Goal: Task Accomplishment & Management: Use online tool/utility

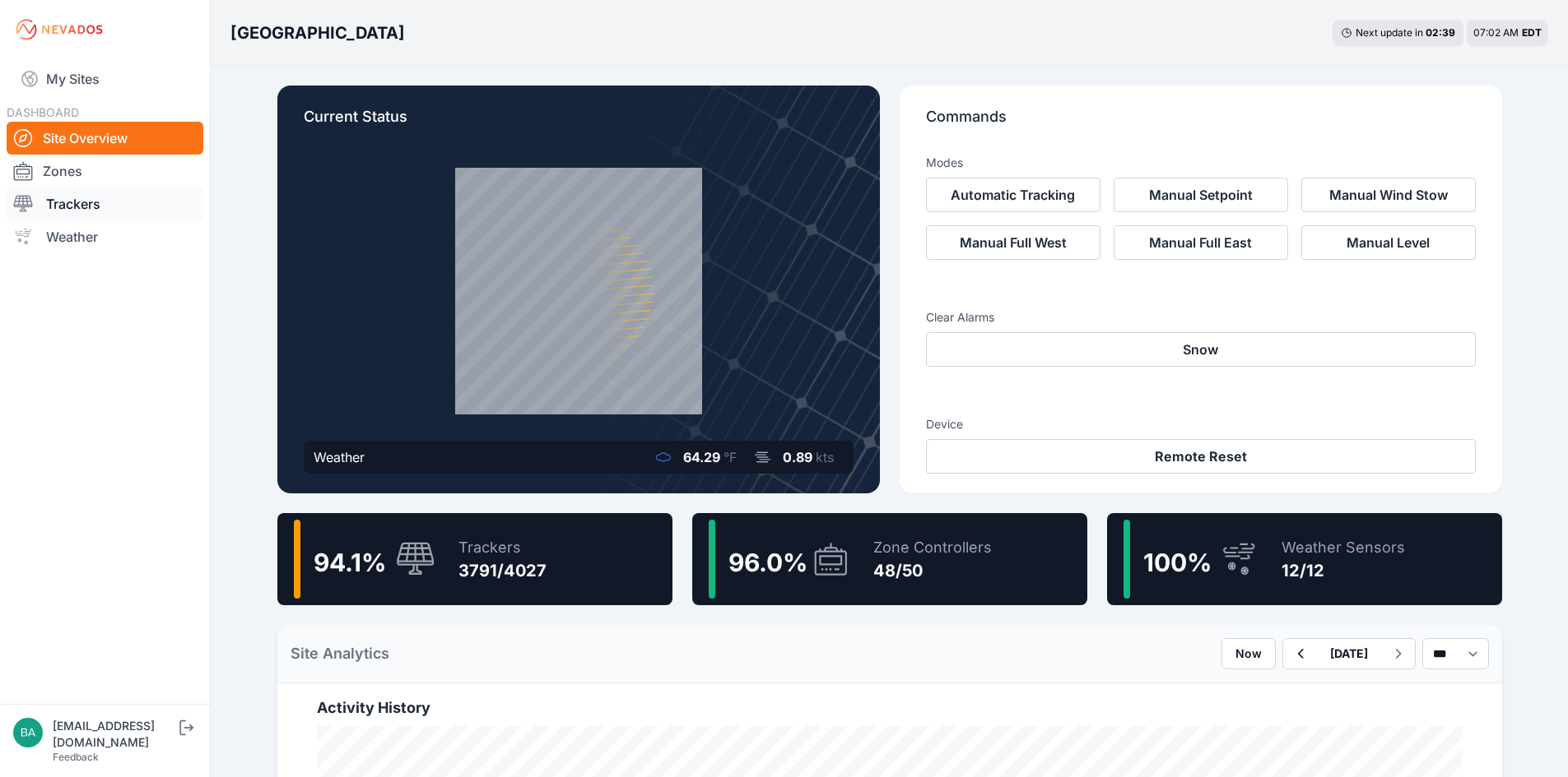
click at [90, 204] on link "Trackers" at bounding box center [104, 204] width 196 height 33
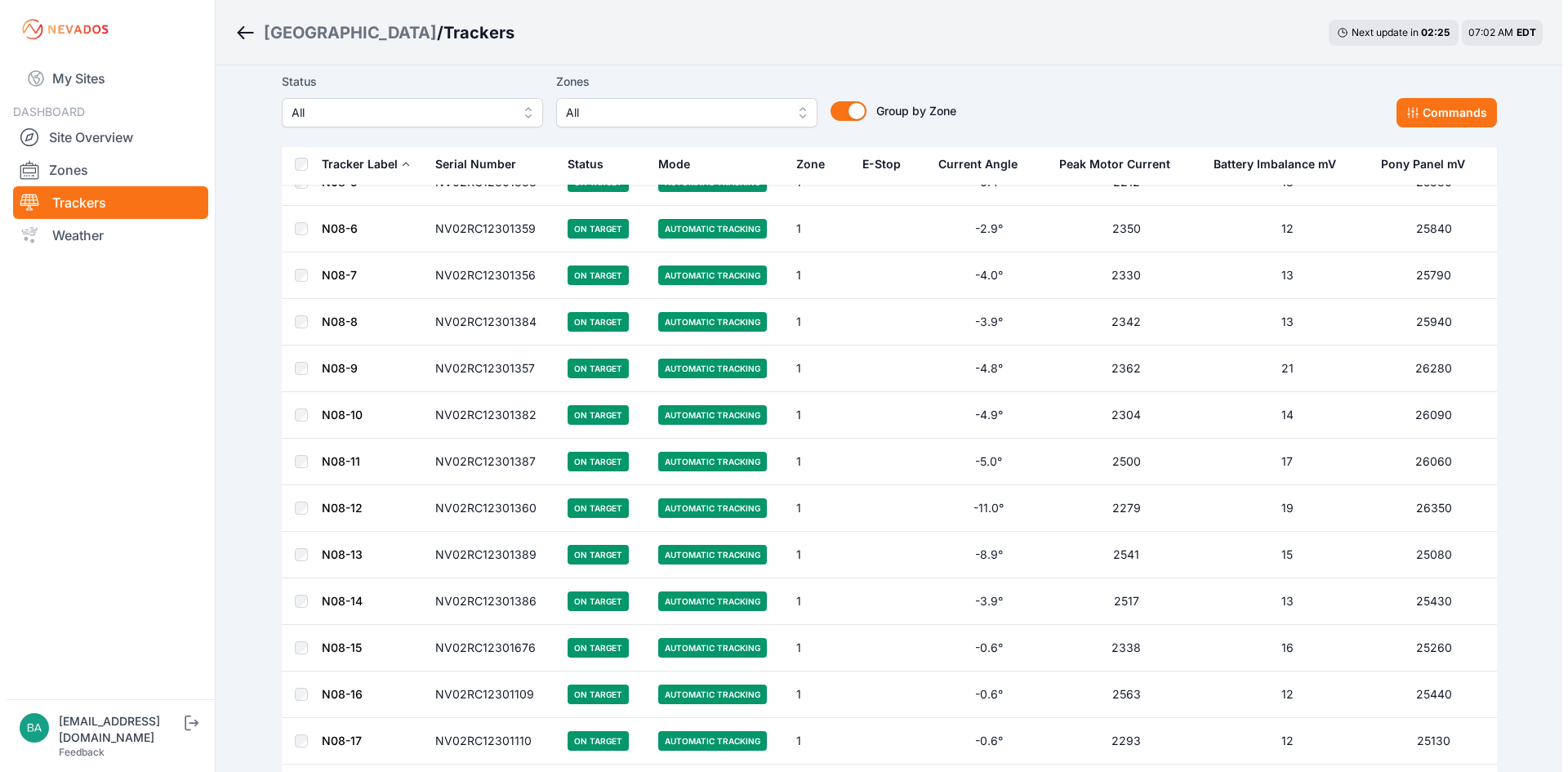
scroll to position [327, 0]
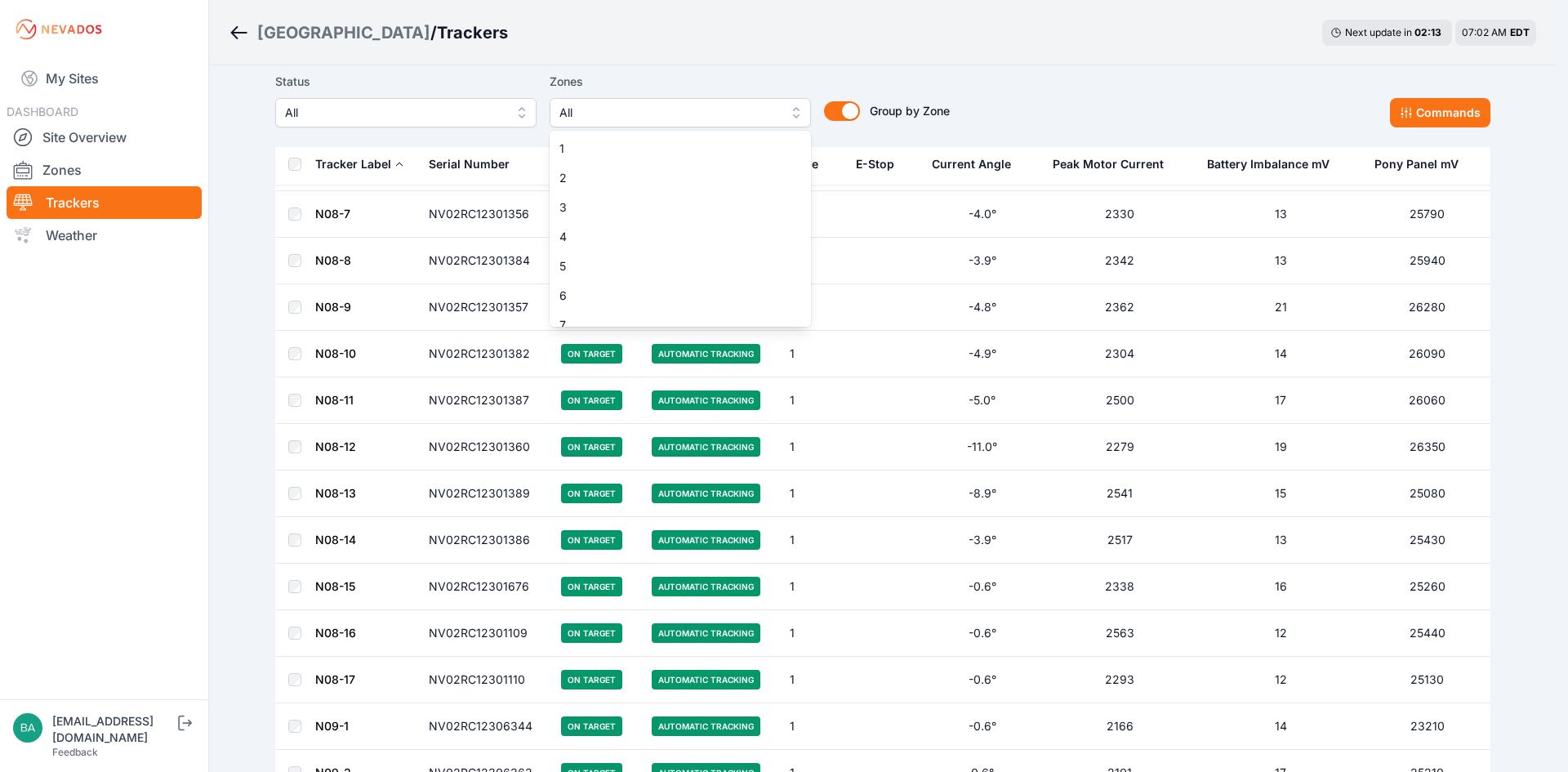
click at [796, 112] on button "All" at bounding box center [679, 113] width 261 height 30
click at [598, 175] on span "13" at bounding box center [670, 175] width 222 height 17
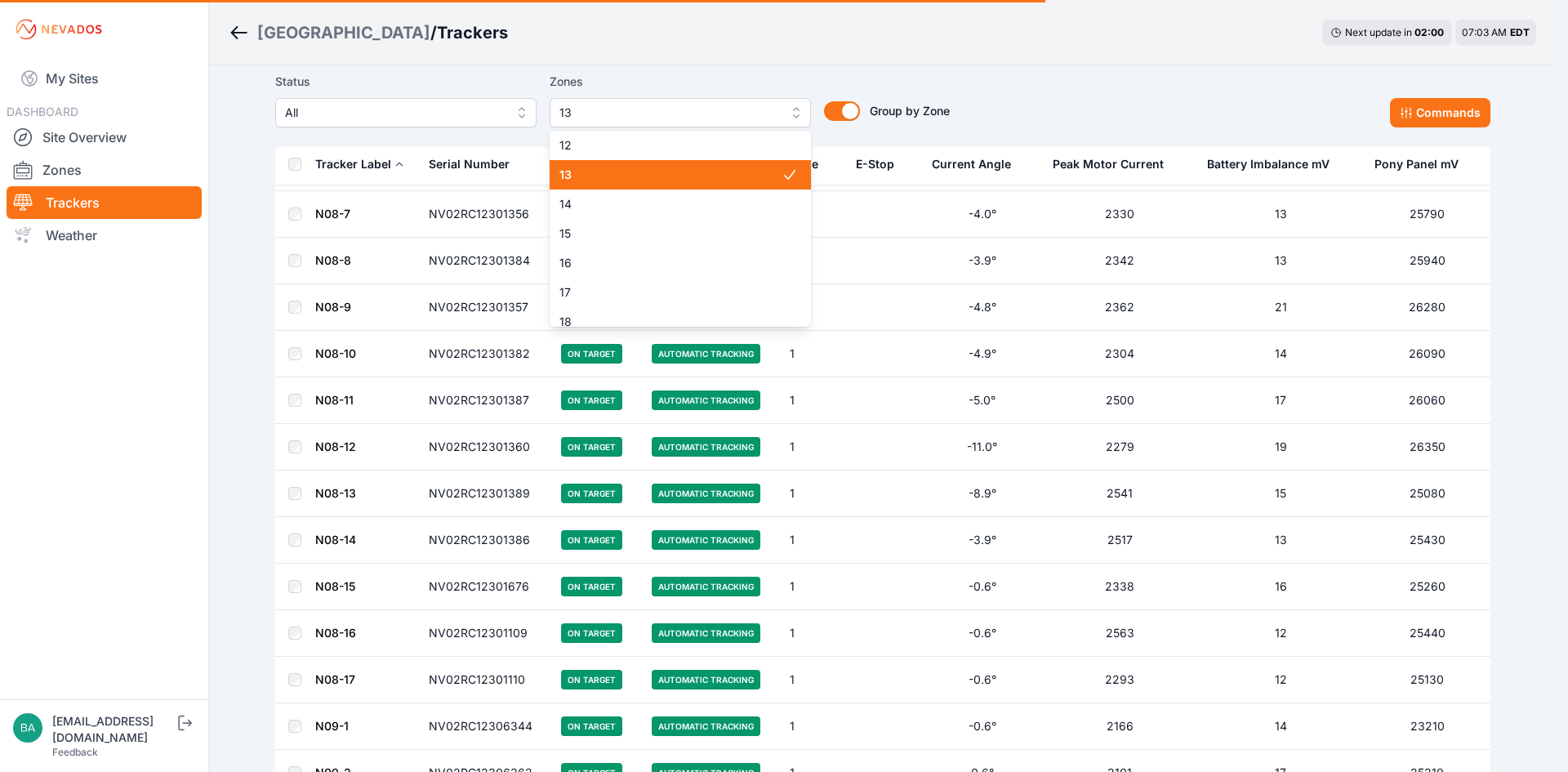
click at [671, 171] on span "13" at bounding box center [670, 175] width 222 height 17
click at [675, 172] on span "13" at bounding box center [670, 175] width 222 height 17
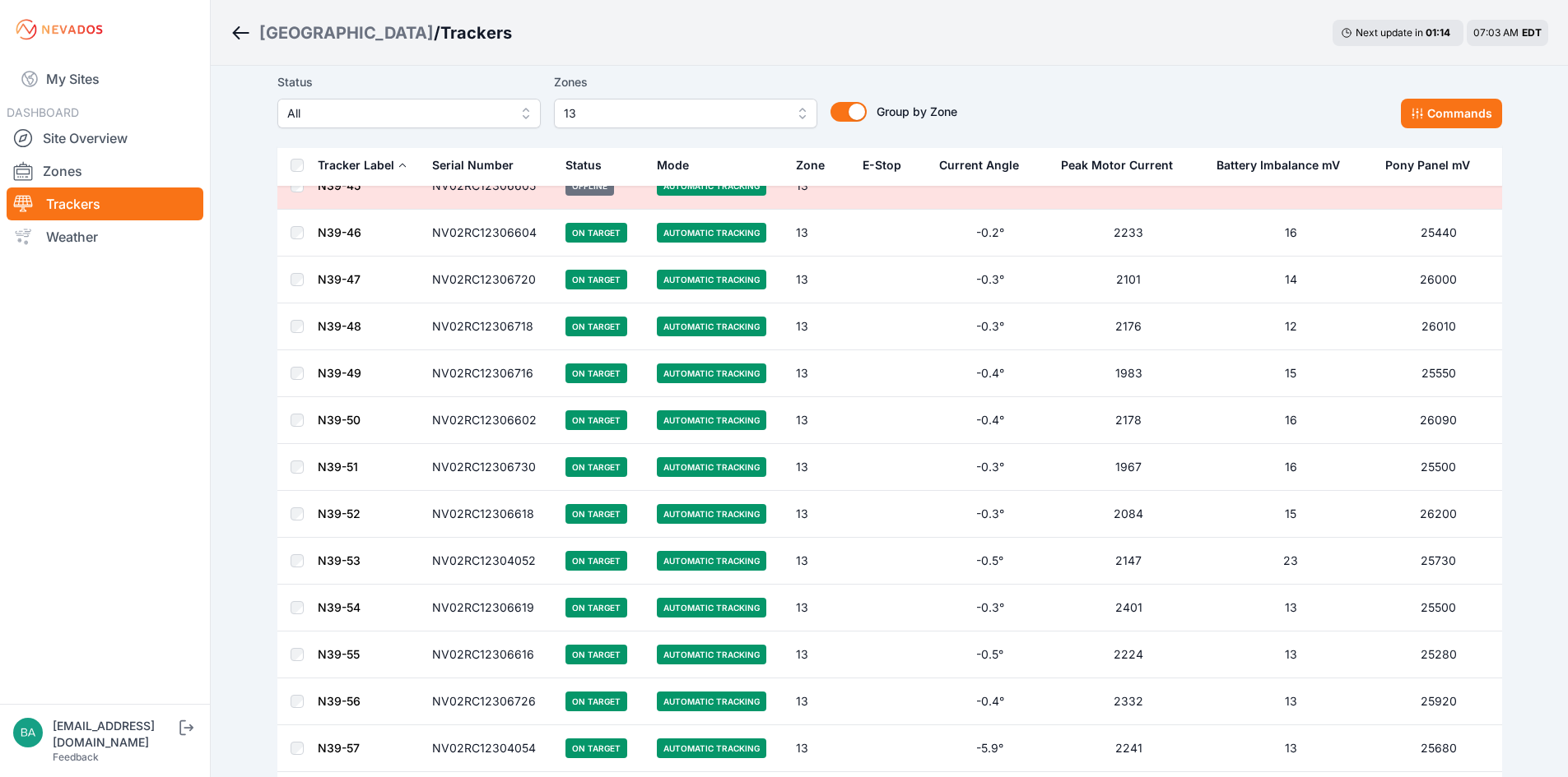
scroll to position [2086, 0]
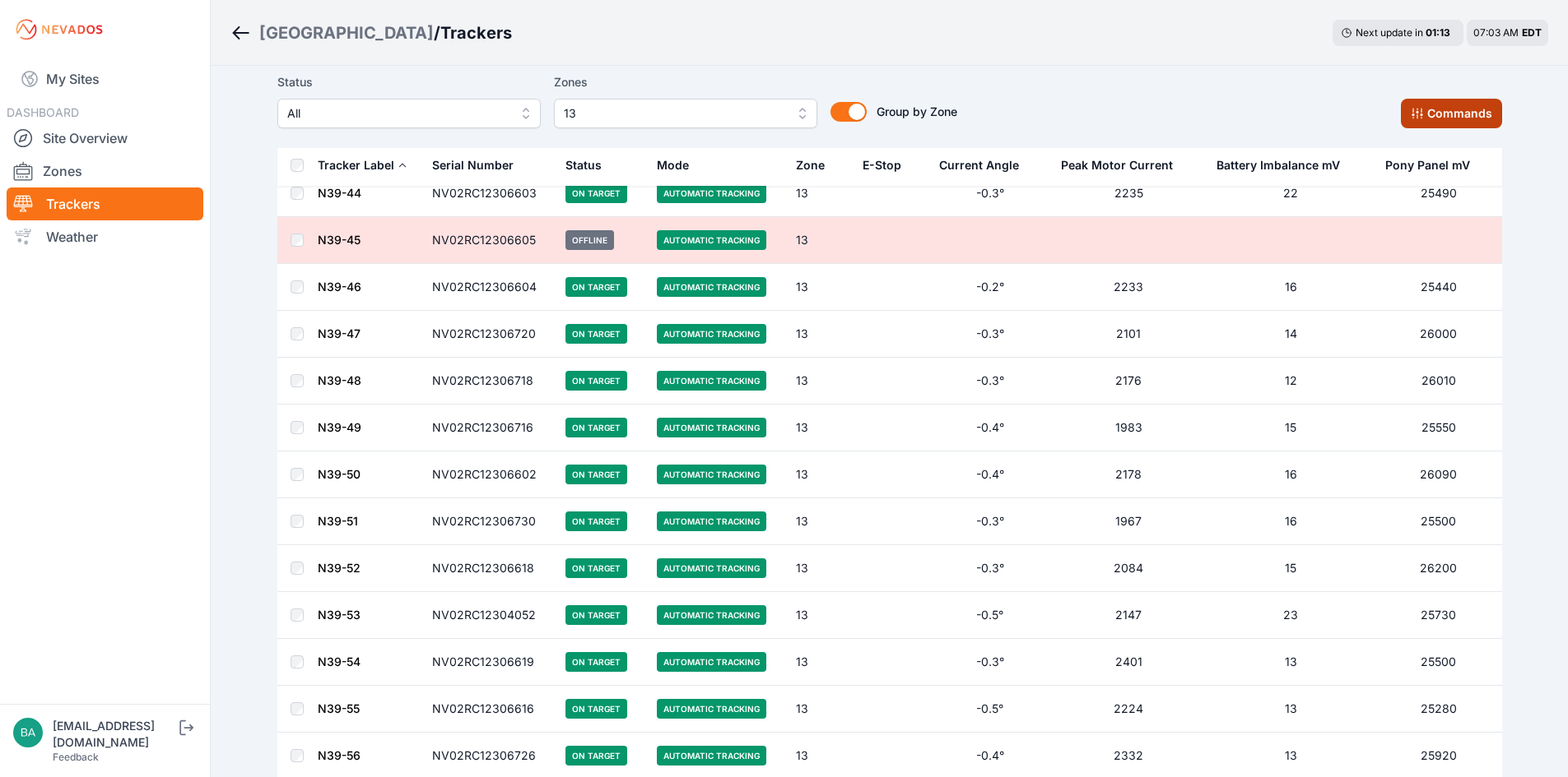
click at [1464, 109] on button "Commands" at bounding box center [1451, 113] width 101 height 30
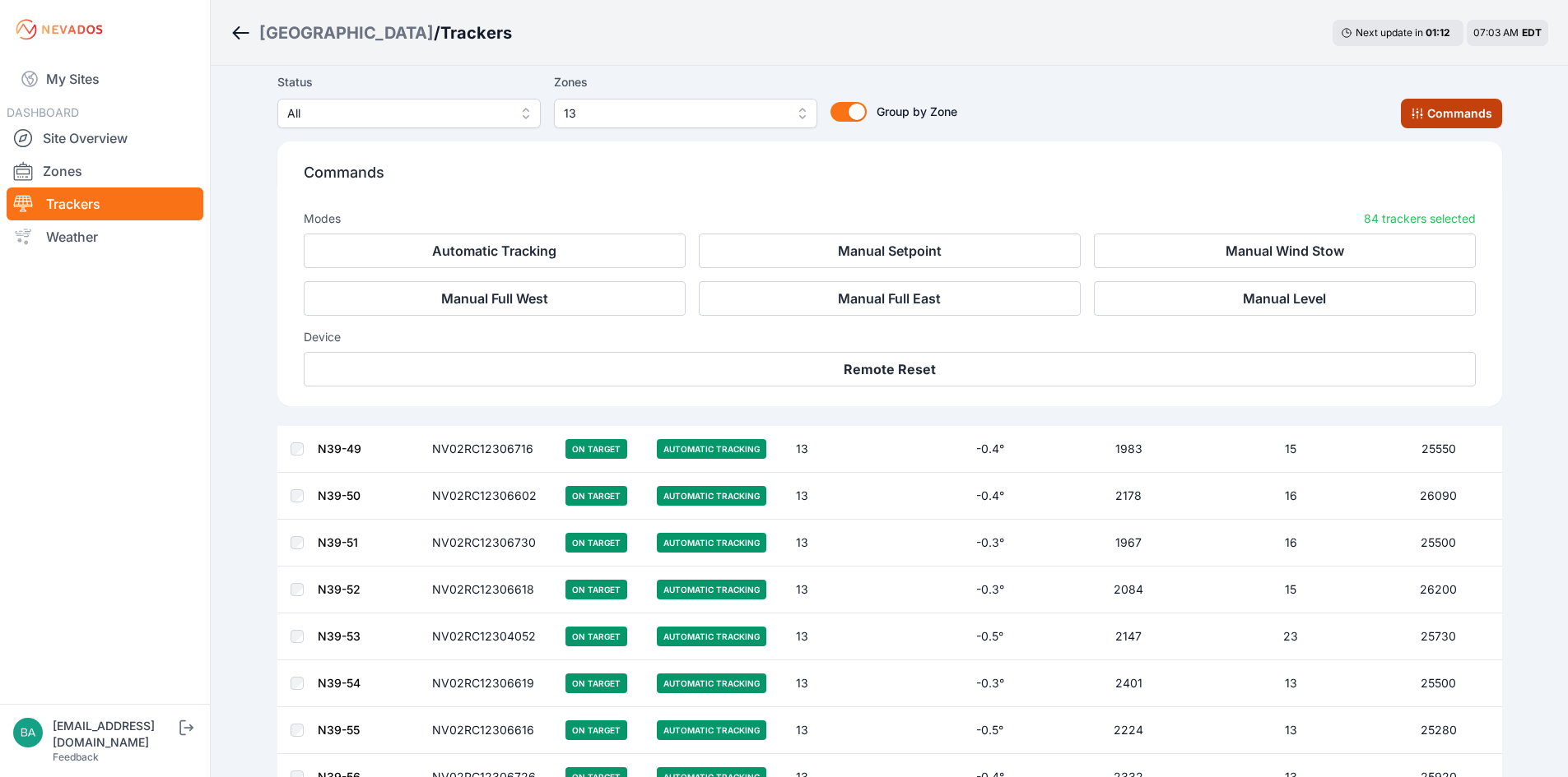
scroll to position [2364, 0]
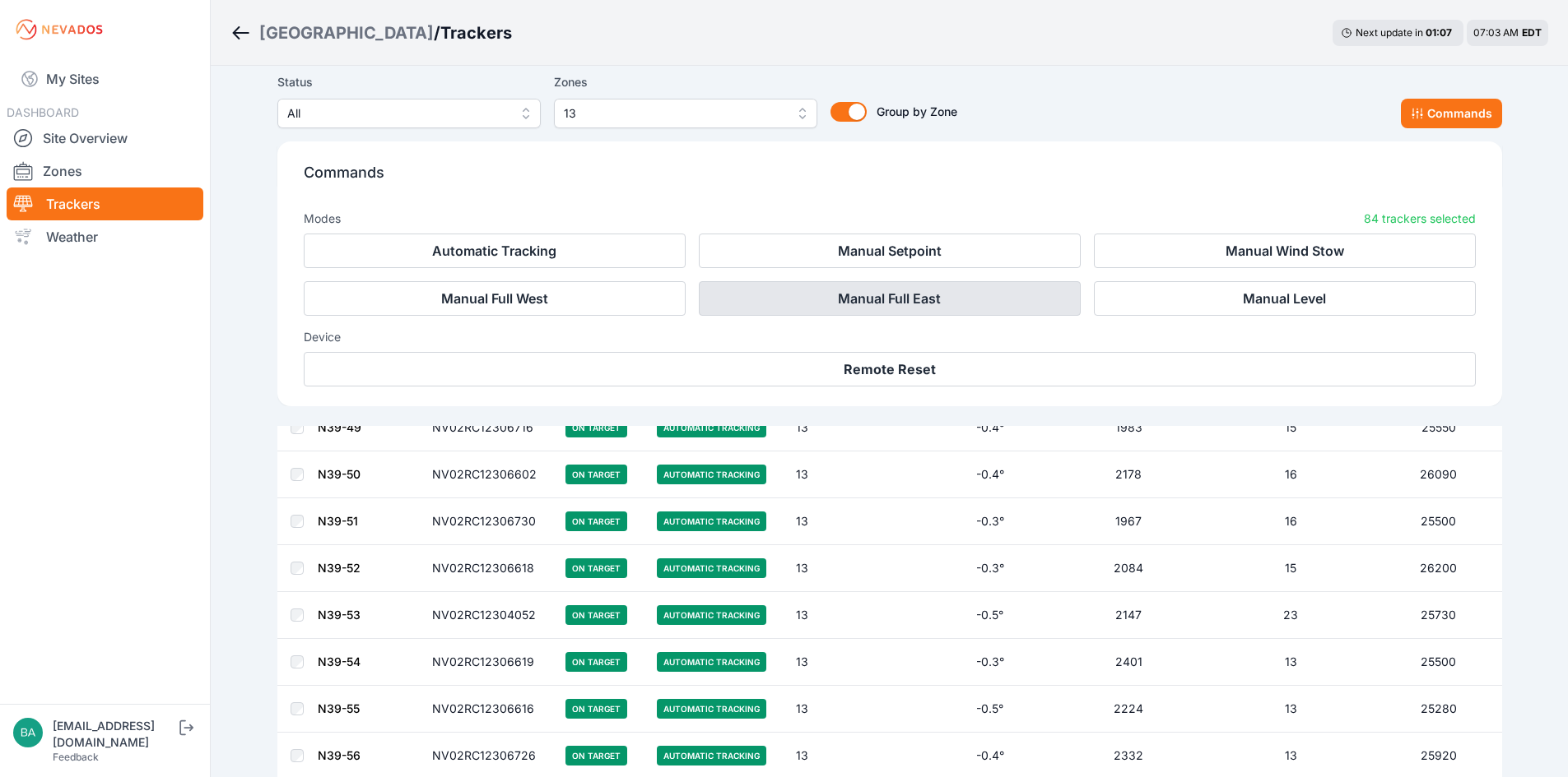
click at [832, 298] on button "Manual Full East" at bounding box center [889, 298] width 382 height 34
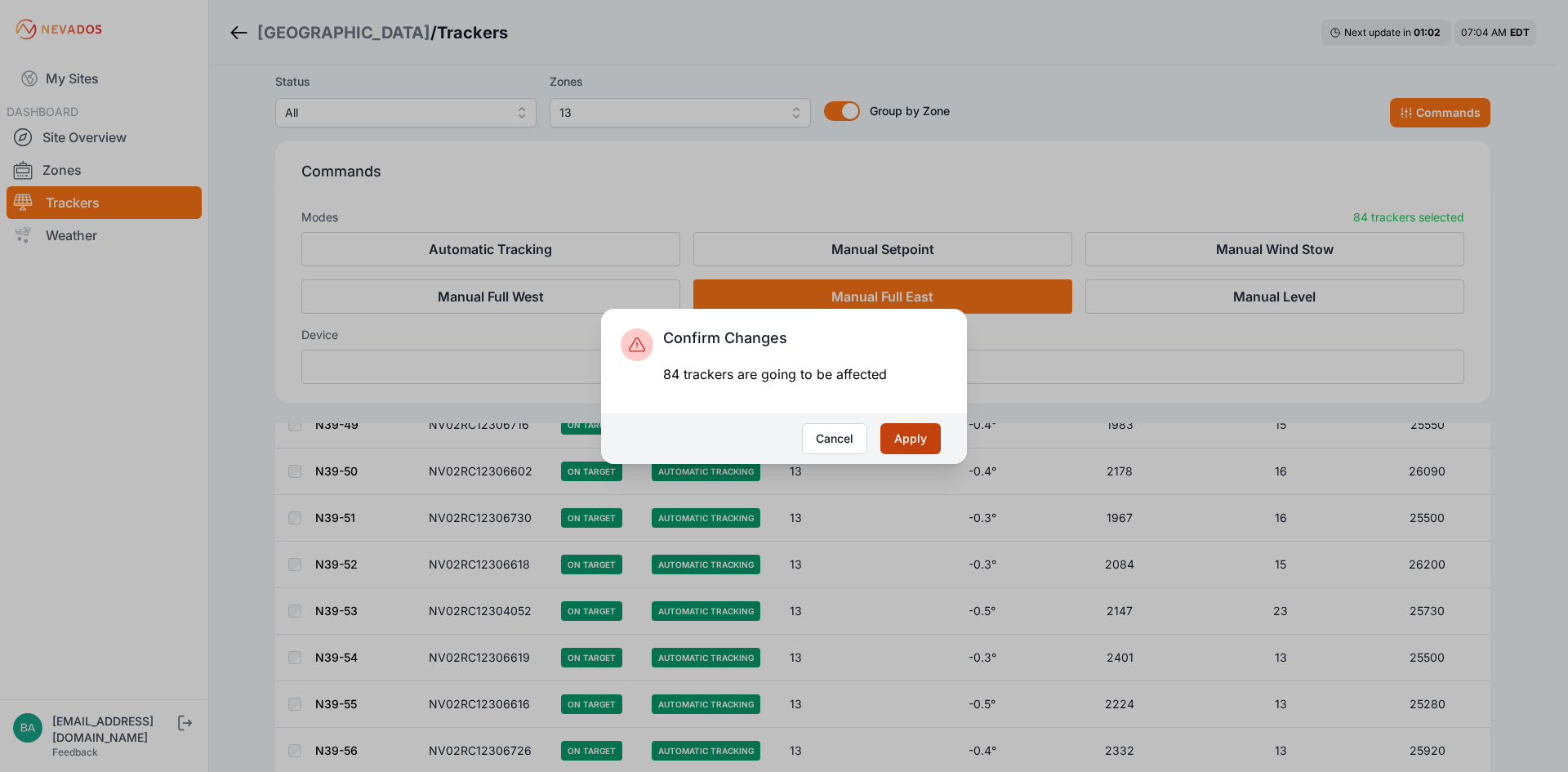
click at [903, 437] on button "Apply" at bounding box center [910, 439] width 60 height 31
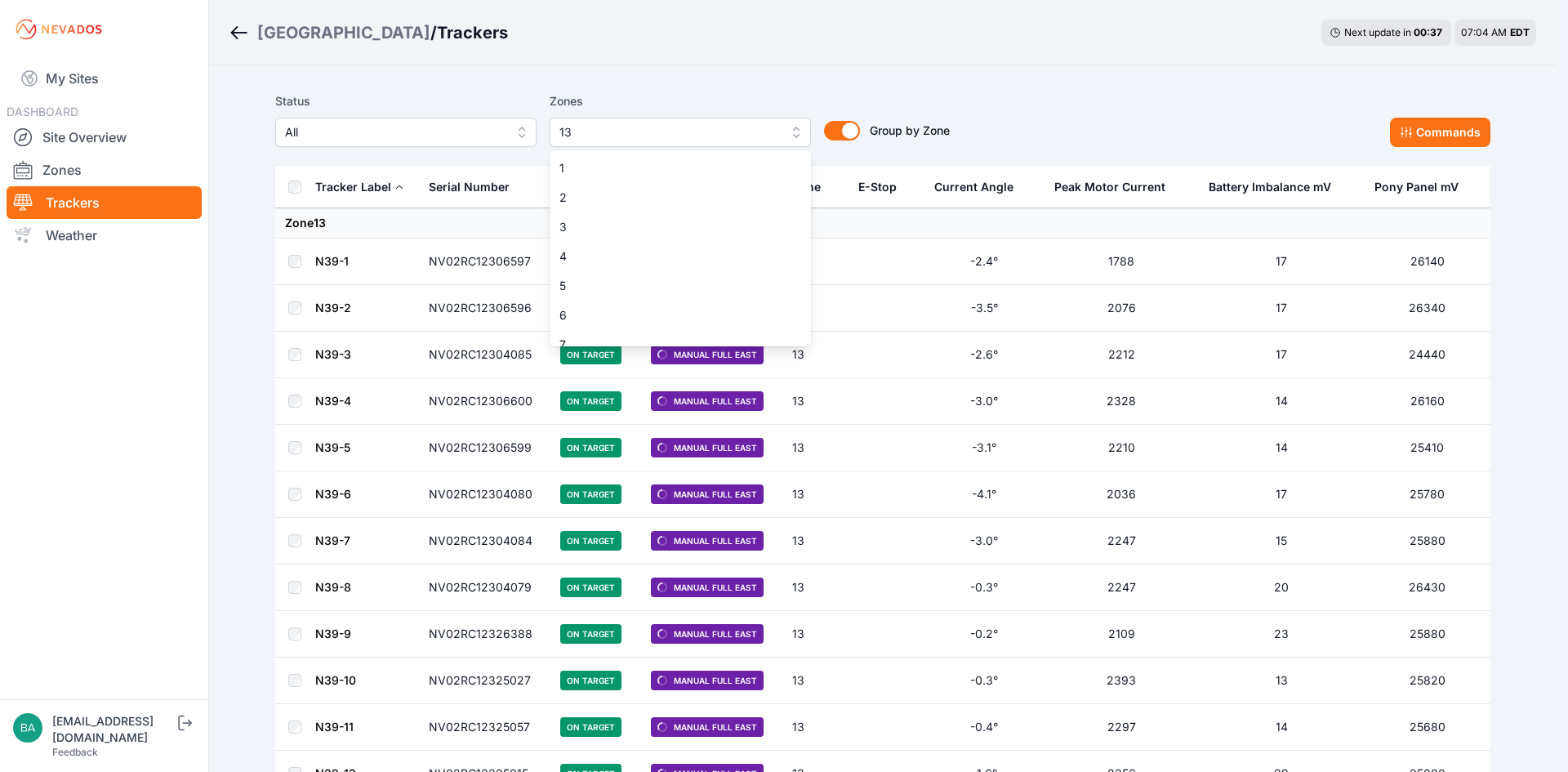
click at [795, 133] on button "13" at bounding box center [679, 132] width 261 height 30
click at [697, 271] on span "11" at bounding box center [670, 273] width 222 height 17
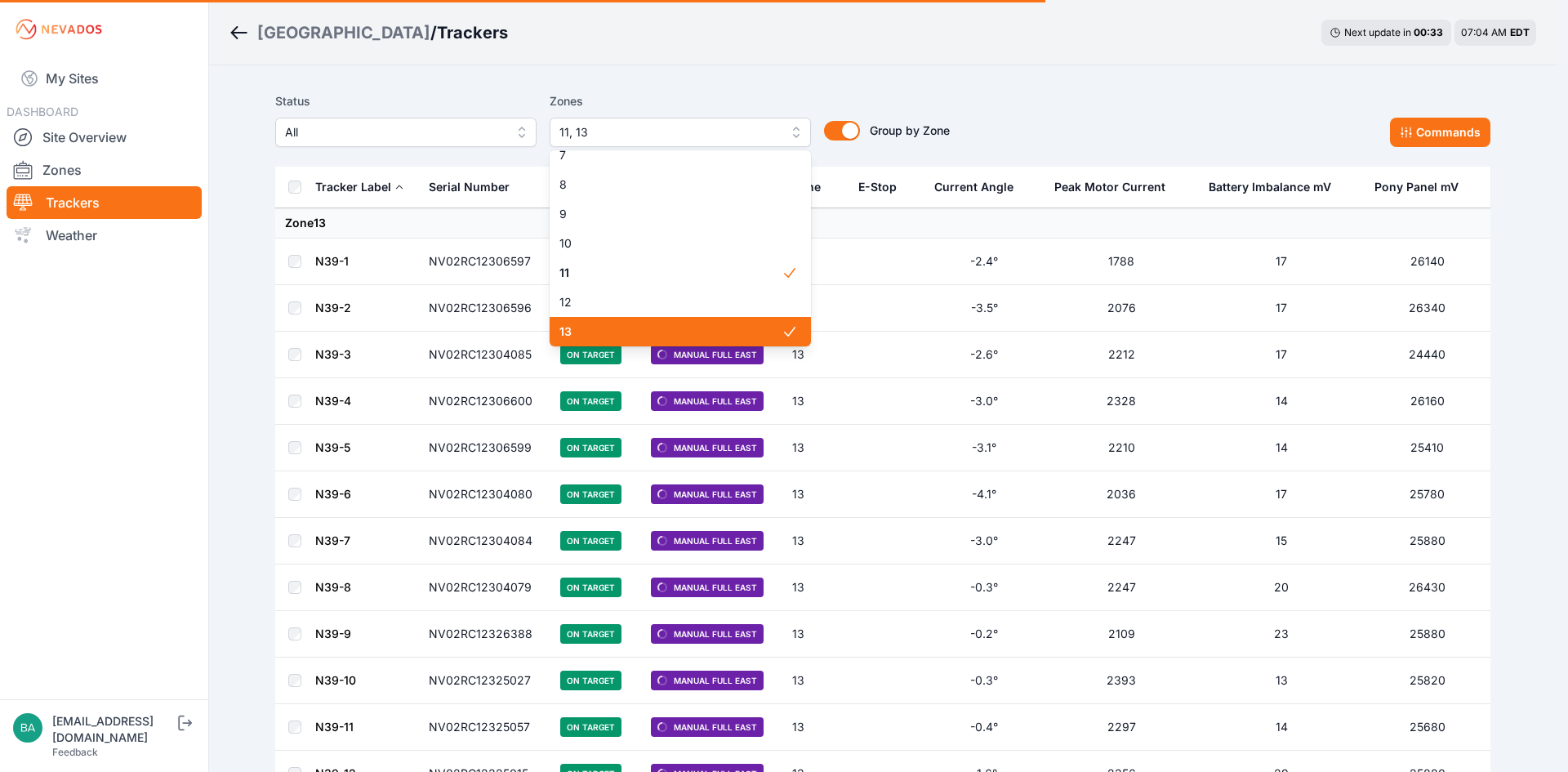
click at [739, 324] on span "13" at bounding box center [670, 332] width 222 height 17
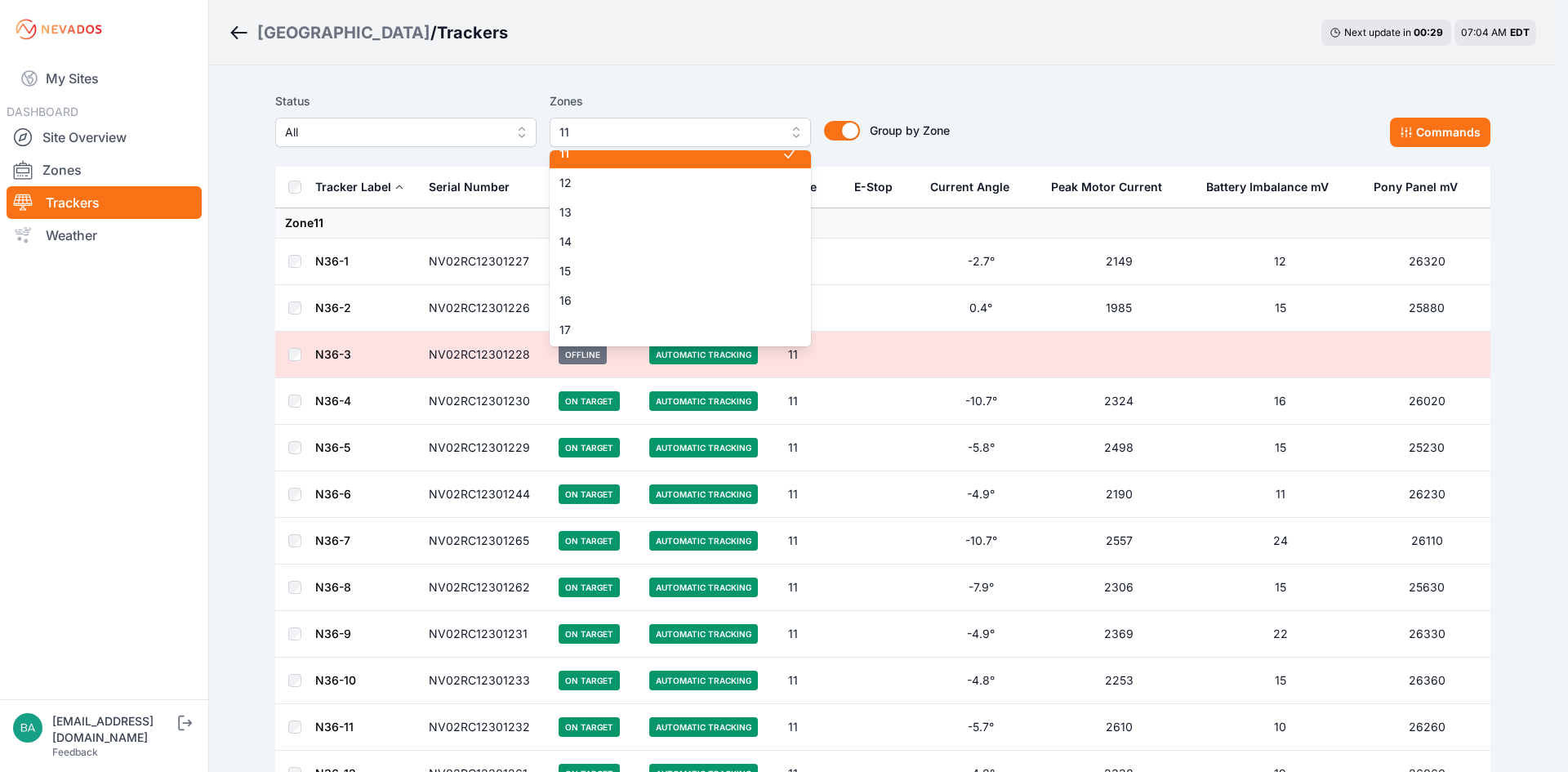
scroll to position [271, 0]
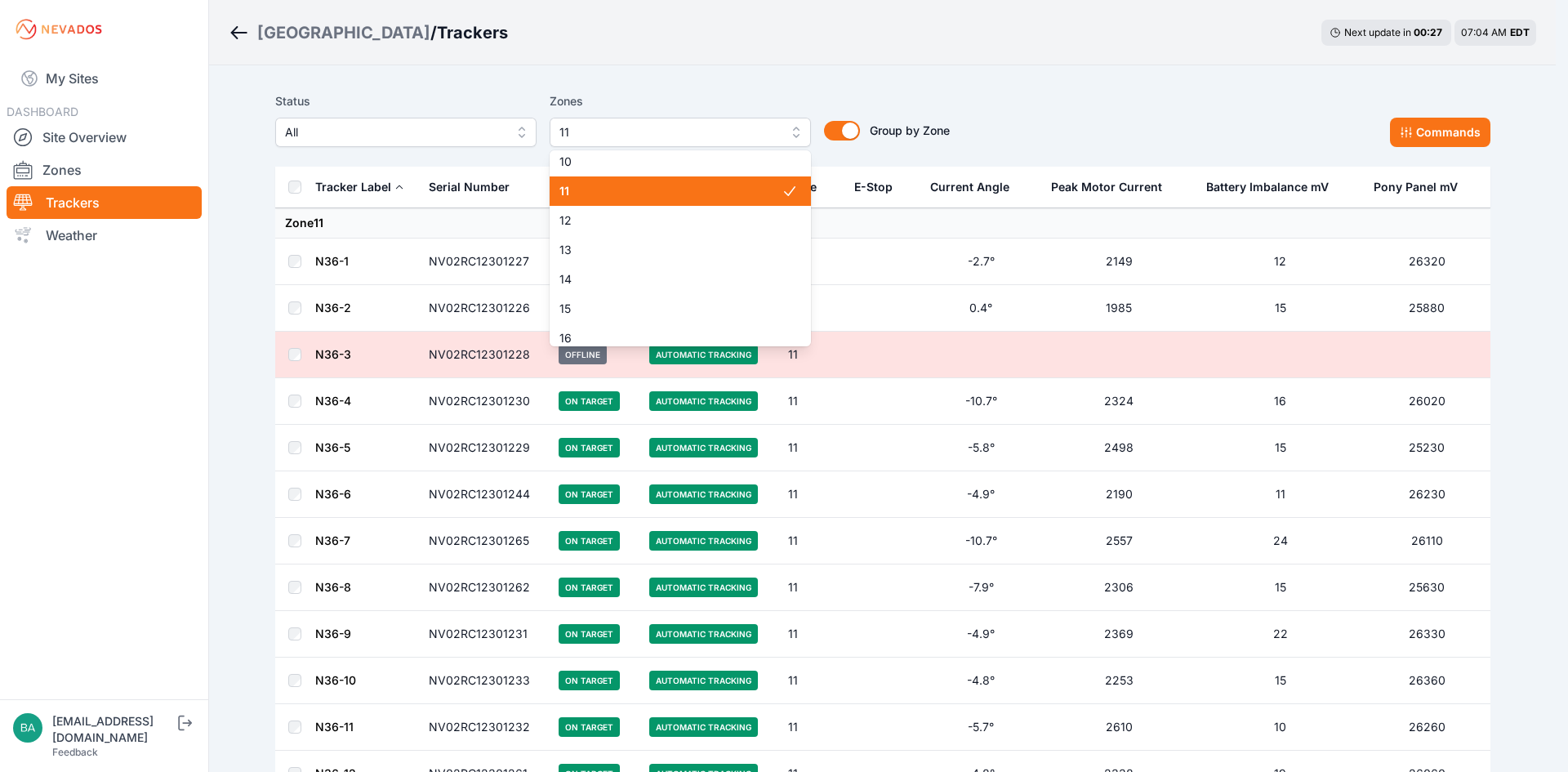
click at [701, 187] on span "11" at bounding box center [670, 191] width 222 height 17
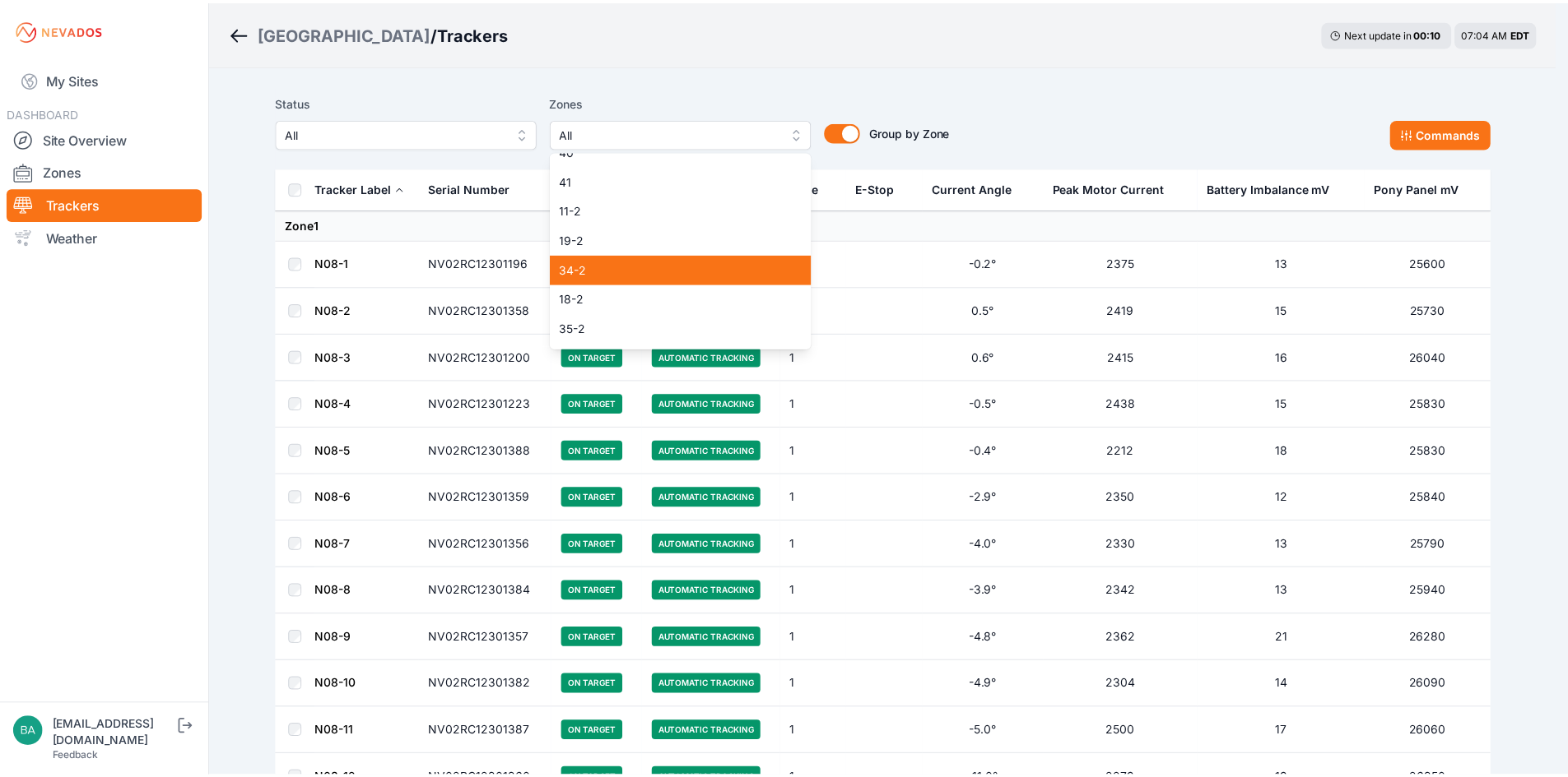
scroll to position [1125, 0]
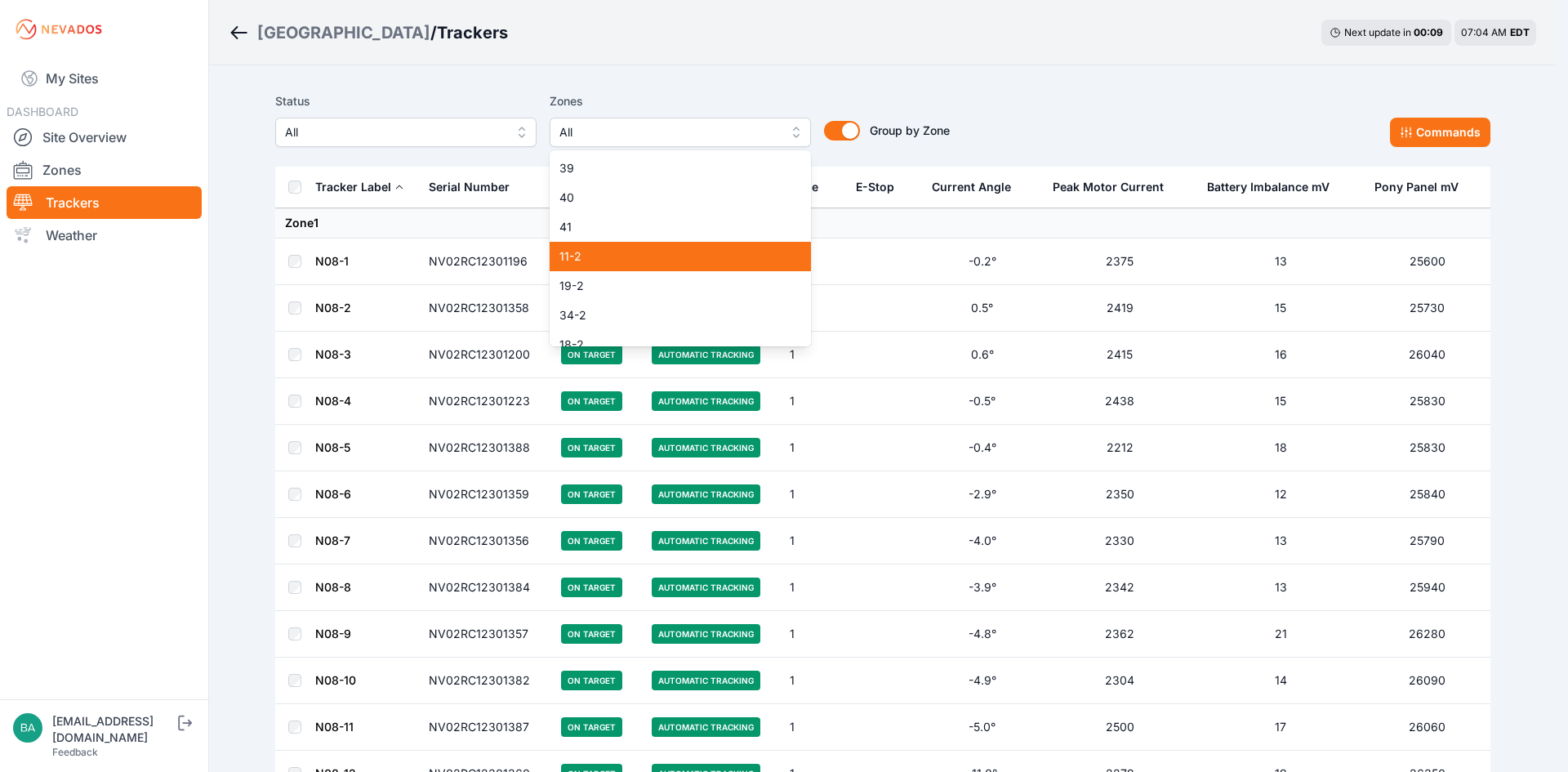
click at [649, 251] on span "11-2" at bounding box center [670, 257] width 222 height 17
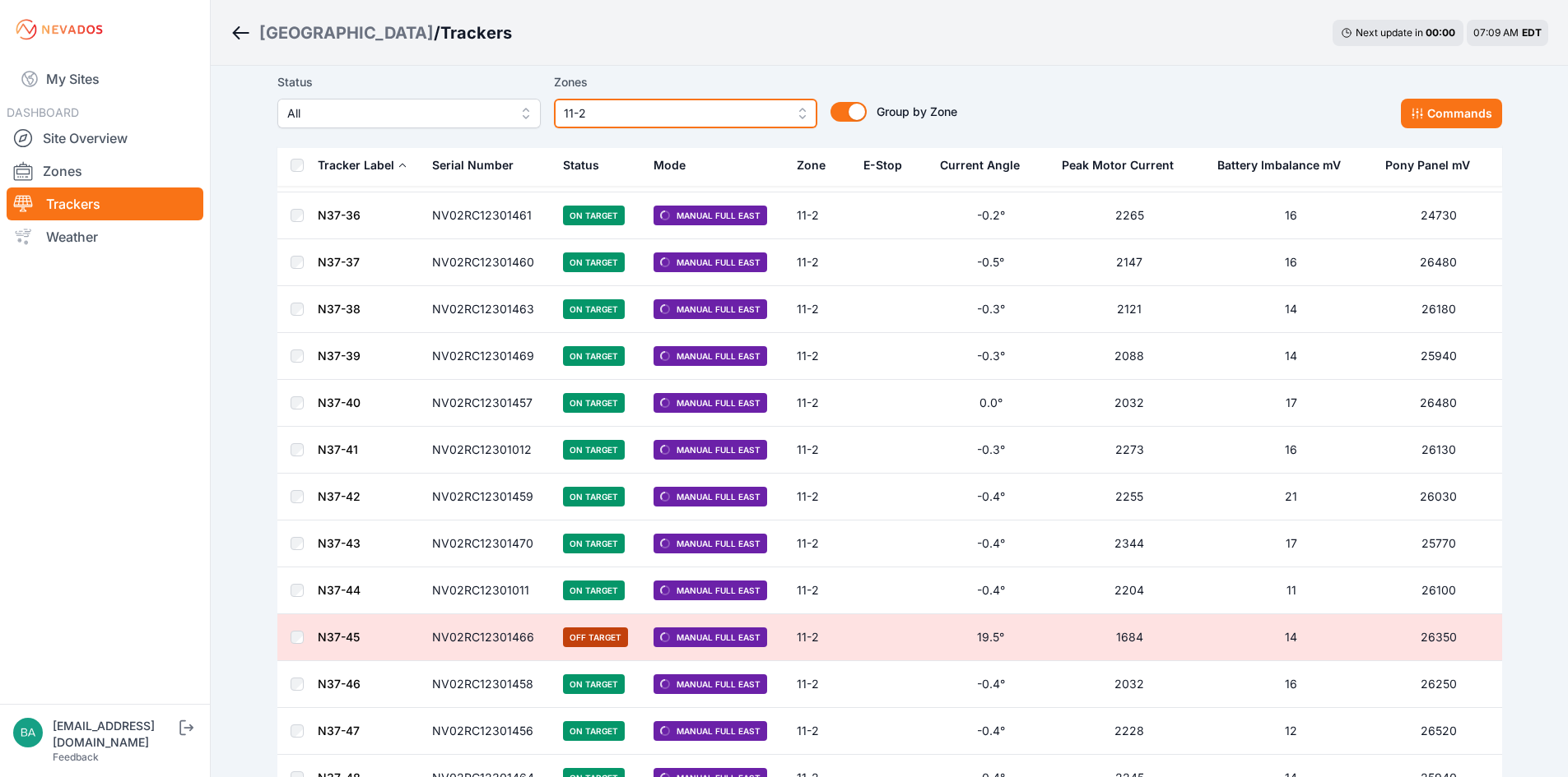
scroll to position [1139, 0]
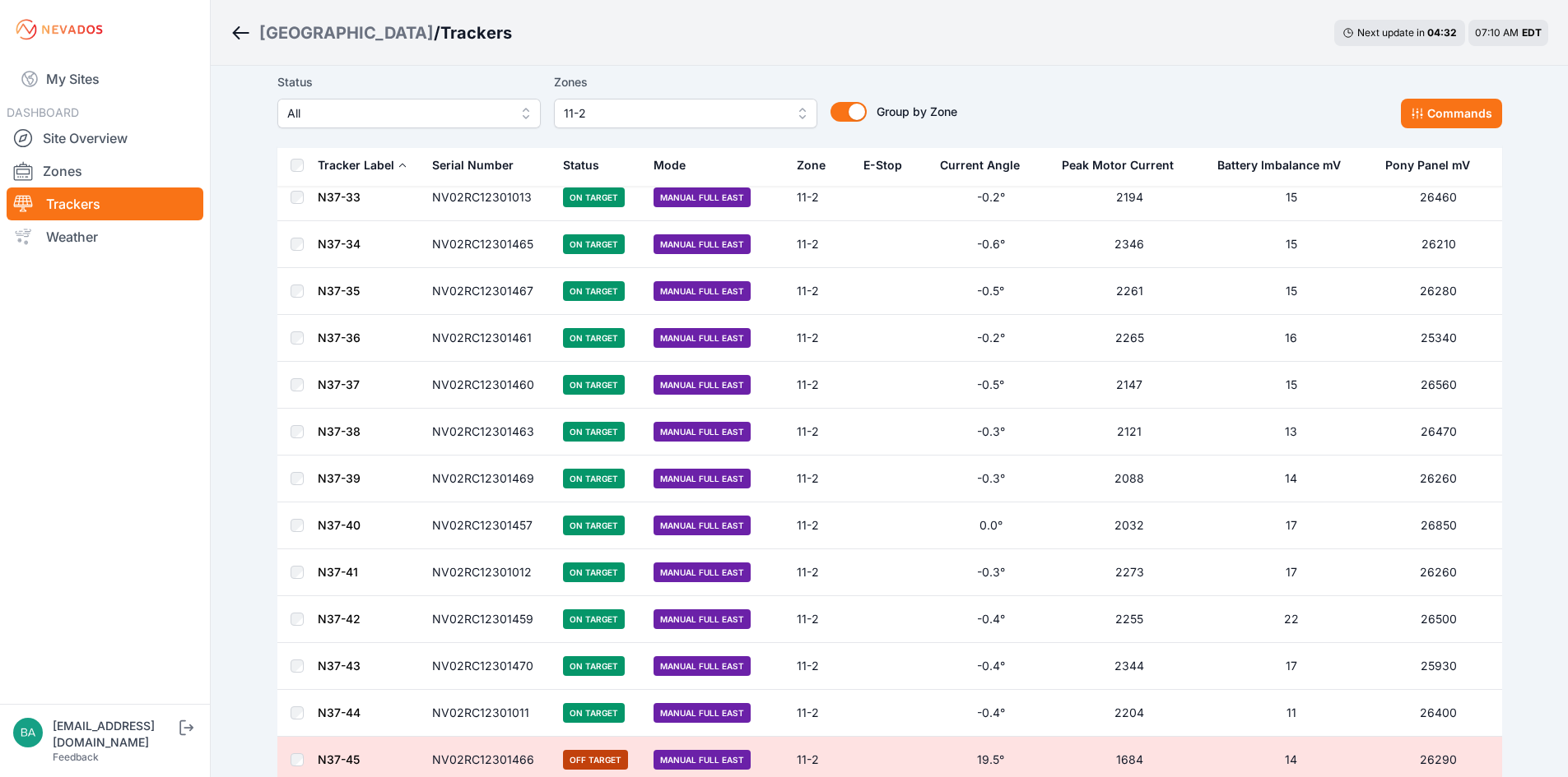
scroll to position [974, 0]
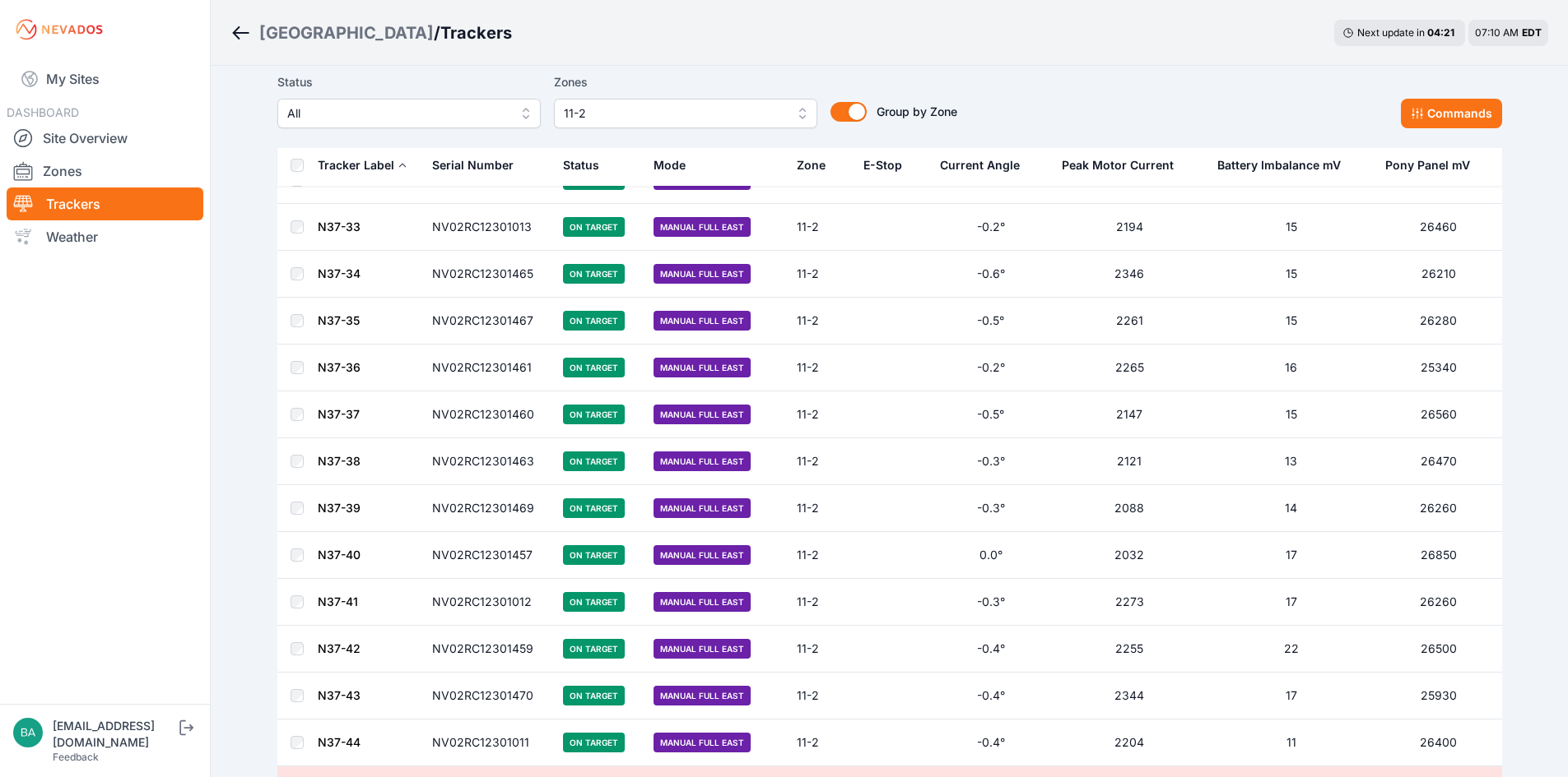
click at [481, 230] on td "NV02RC12301013" at bounding box center [487, 227] width 131 height 46
click at [480, 229] on td "NV02RC12301013" at bounding box center [487, 227] width 131 height 46
click at [462, 229] on td "NV02RC12301013" at bounding box center [487, 227] width 131 height 46
click at [588, 225] on span "On Target" at bounding box center [593, 227] width 61 height 20
click at [701, 227] on span "Manual Full East" at bounding box center [702, 227] width 97 height 20
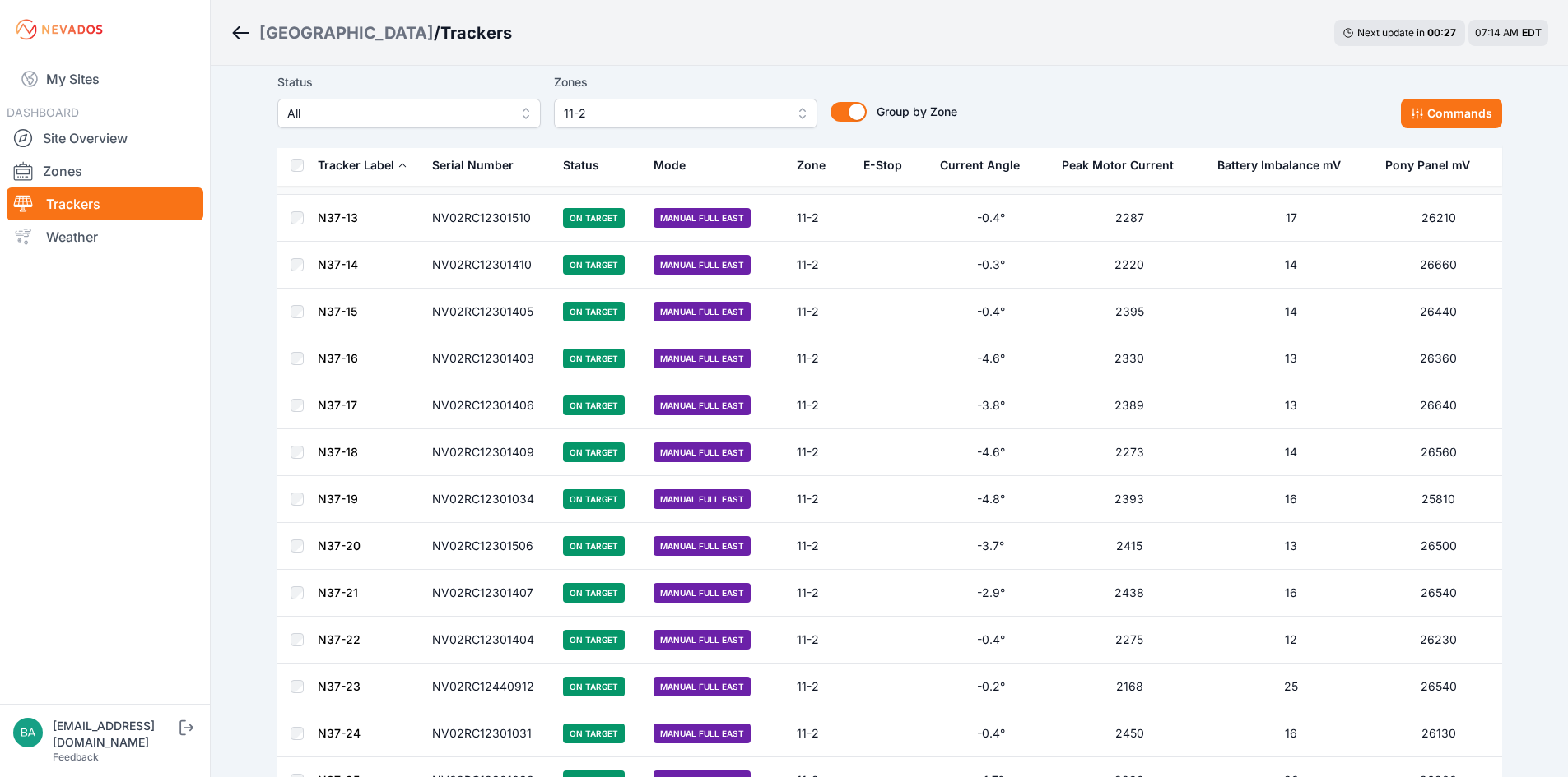
scroll to position [0, 0]
